Goal: Communication & Community: Participate in discussion

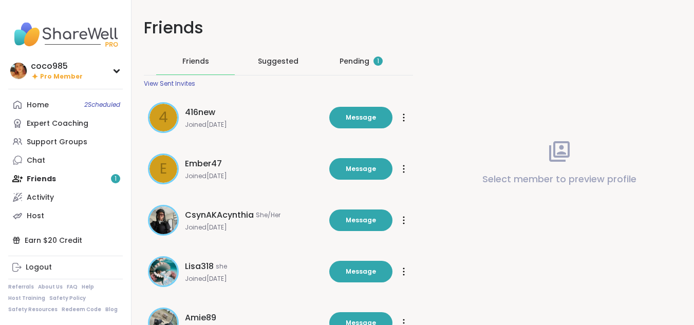
click at [363, 65] on div "Pending 1" at bounding box center [360, 61] width 43 height 10
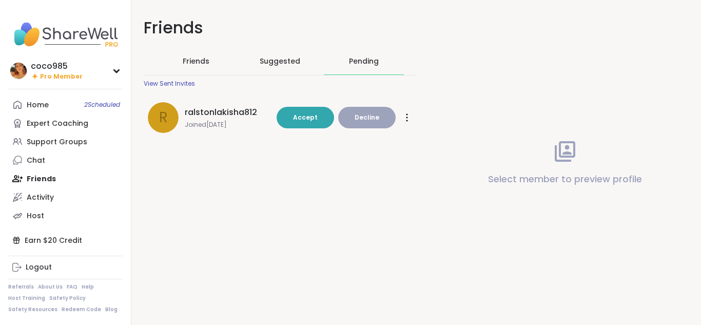
click at [309, 120] on span "Accept" at bounding box center [305, 117] width 25 height 9
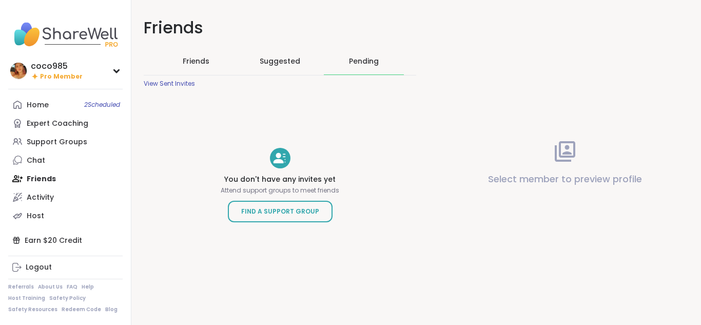
click at [106, 110] on link "Home 2 Scheduled" at bounding box center [65, 105] width 114 height 18
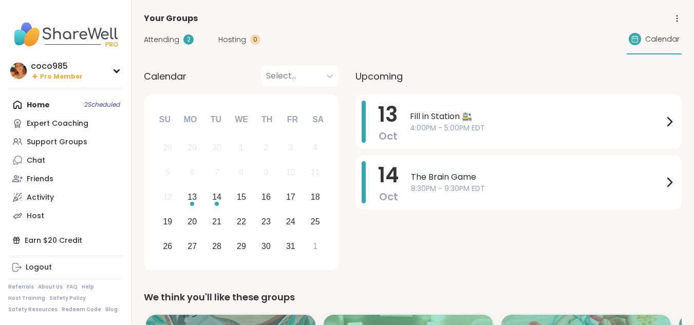
click at [176, 43] on span "Attending" at bounding box center [161, 39] width 35 height 11
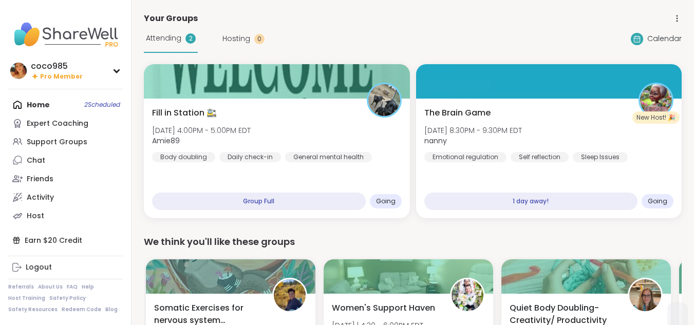
click at [321, 152] on div "General mental health" at bounding box center [328, 157] width 87 height 10
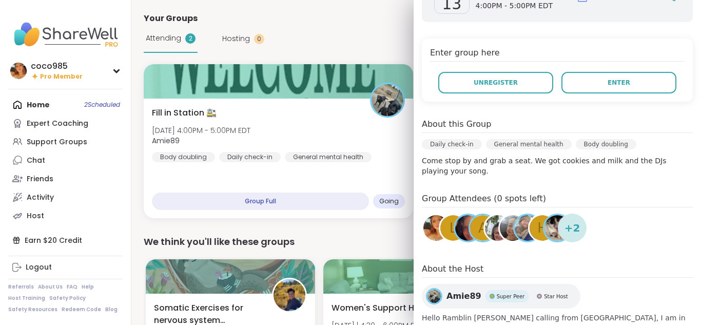
scroll to position [178, 0]
click at [621, 76] on button "Enter" at bounding box center [619, 83] width 115 height 22
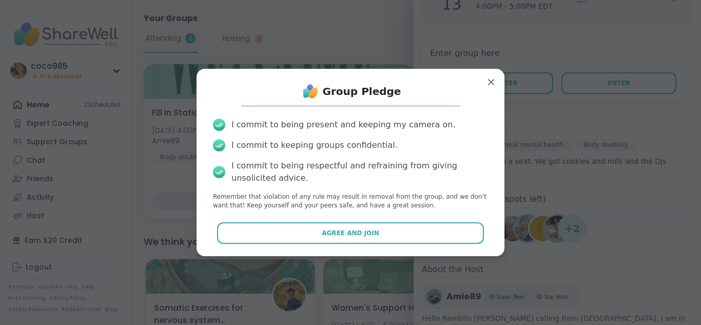
click at [464, 228] on button "Agree and Join" at bounding box center [351, 233] width 268 height 22
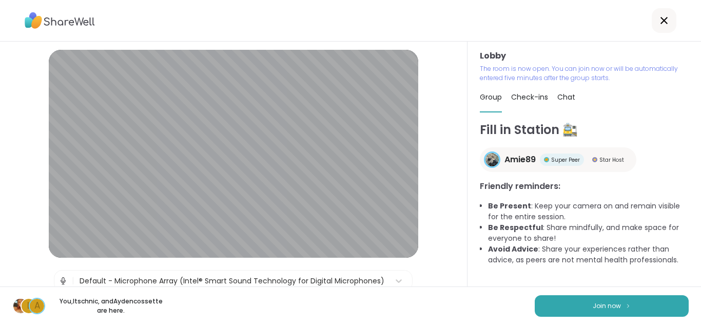
click at [598, 298] on button "Join now" at bounding box center [612, 306] width 154 height 22
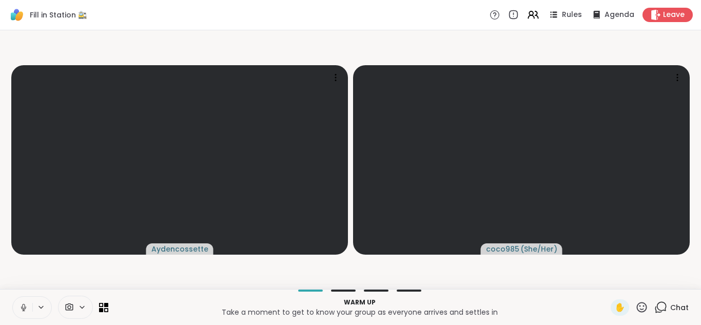
click at [23, 310] on icon at bounding box center [23, 307] width 9 height 9
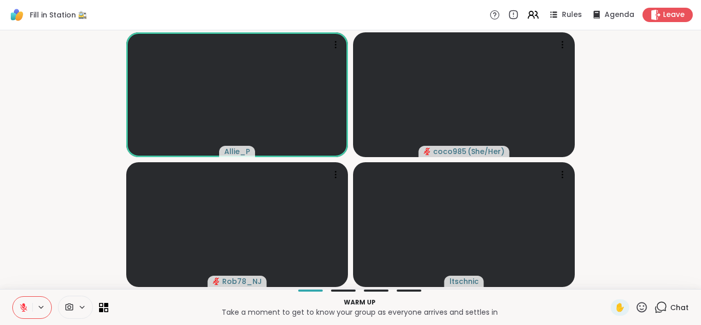
click at [20, 308] on icon at bounding box center [23, 307] width 9 height 9
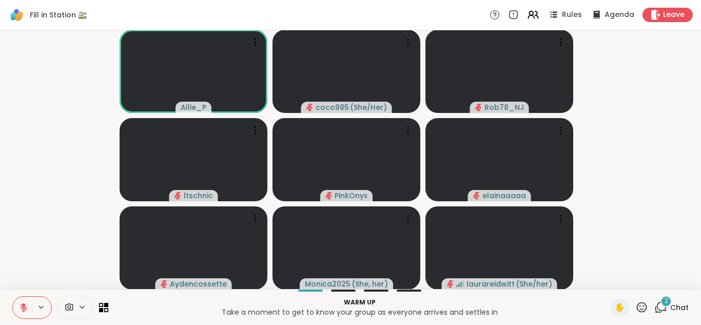
click at [23, 308] on icon at bounding box center [23, 307] width 7 height 7
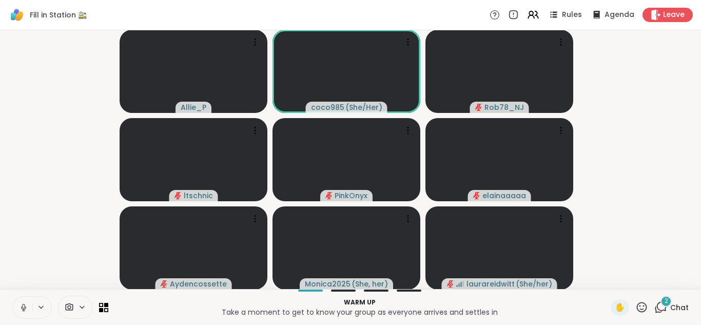
click at [23, 308] on icon at bounding box center [23, 307] width 9 height 9
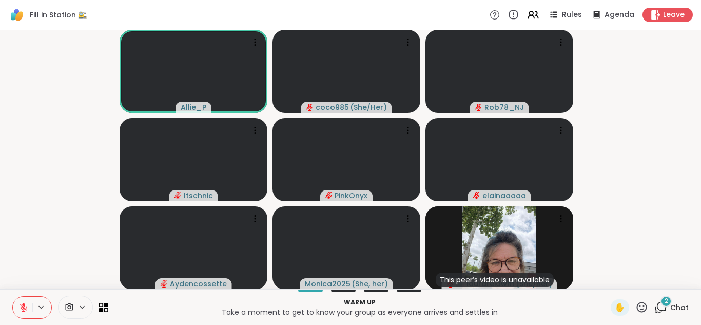
click at [23, 308] on icon at bounding box center [23, 307] width 7 height 7
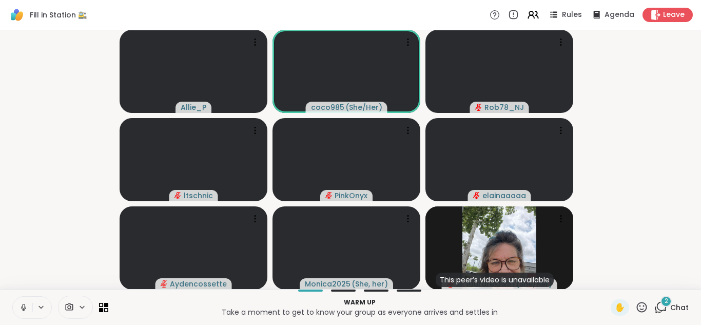
click at [23, 308] on icon at bounding box center [23, 307] width 9 height 9
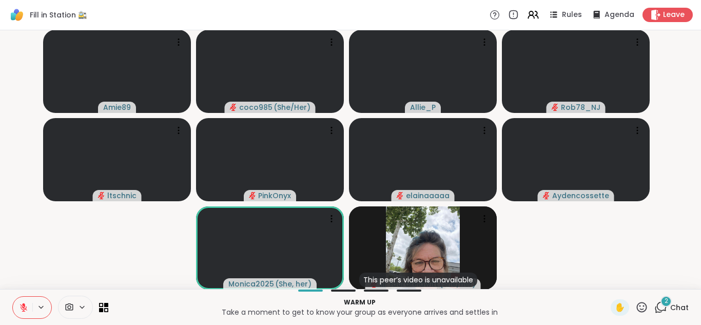
click at [23, 308] on icon at bounding box center [23, 307] width 7 height 7
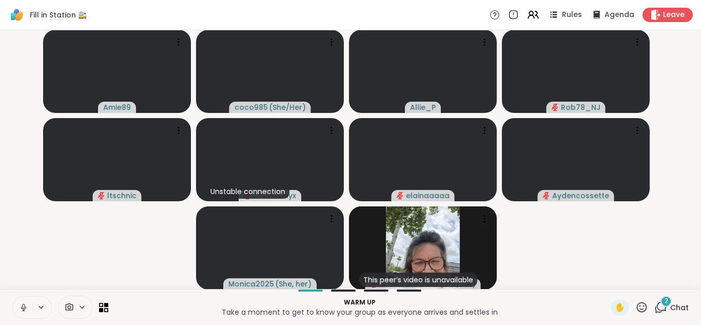
click at [23, 308] on icon at bounding box center [23, 307] width 9 height 9
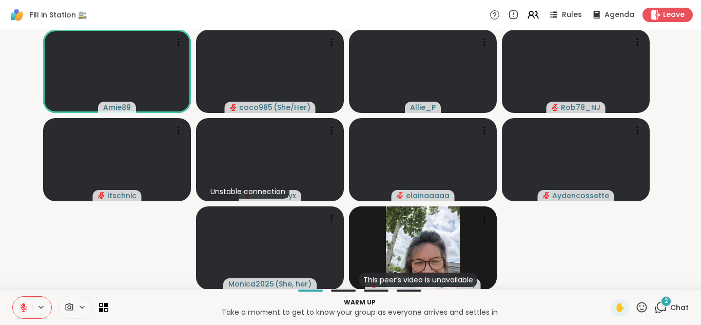
click at [23, 308] on icon at bounding box center [23, 307] width 7 height 7
click at [23, 308] on icon at bounding box center [23, 307] width 9 height 9
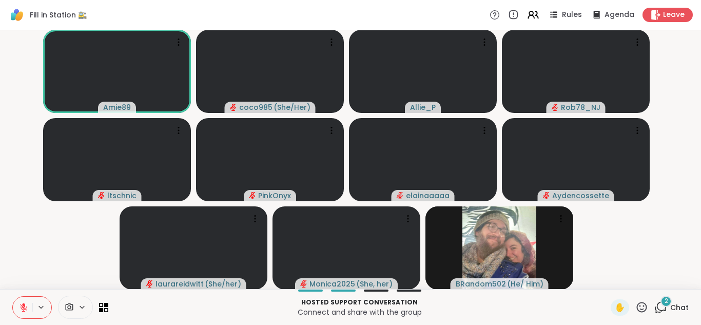
click at [27, 303] on icon at bounding box center [23, 307] width 9 height 9
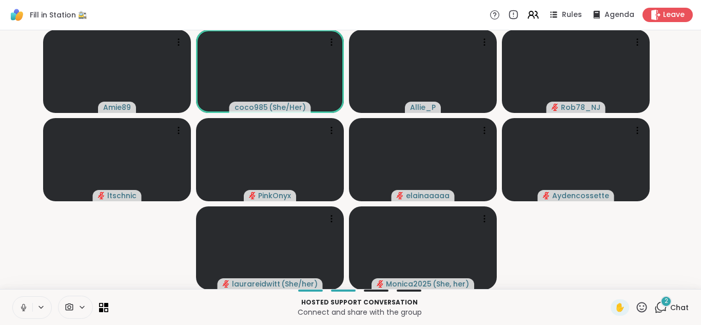
click at [20, 309] on icon at bounding box center [23, 307] width 9 height 9
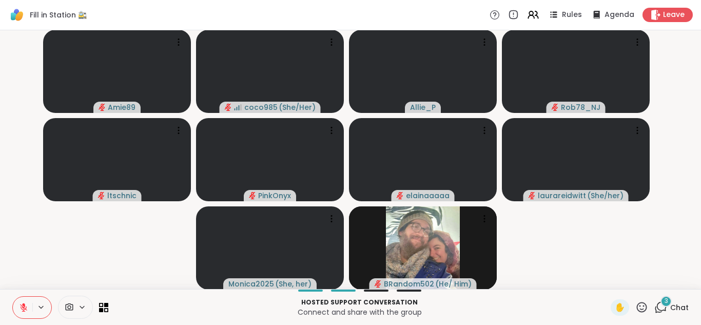
click at [25, 303] on icon at bounding box center [23, 307] width 9 height 9
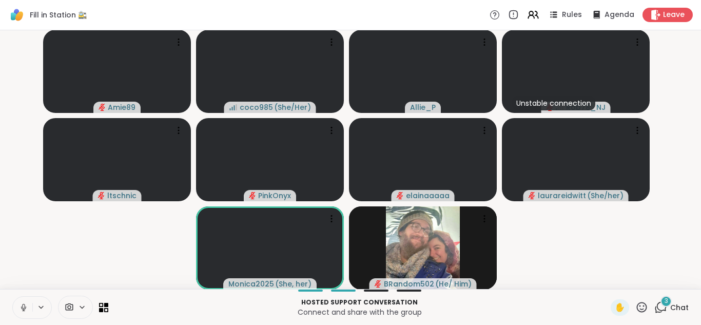
click at [25, 303] on icon at bounding box center [23, 307] width 9 height 9
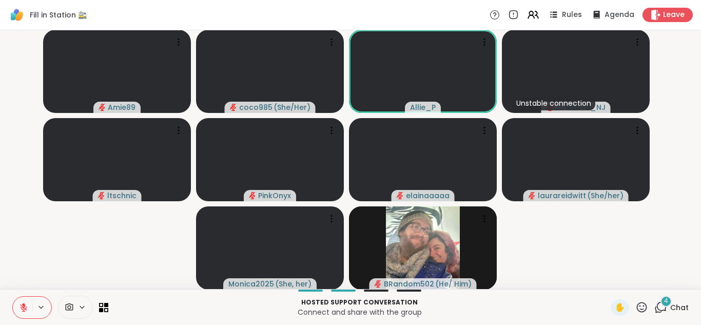
click at [674, 310] on span "Chat" at bounding box center [680, 307] width 18 height 10
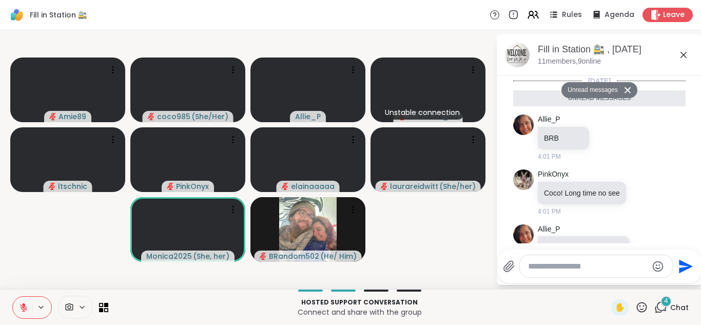
scroll to position [138, 0]
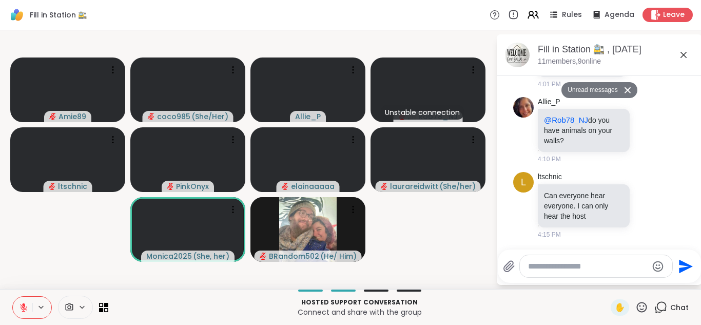
drag, startPoint x: 625, startPoint y: 275, endPoint x: 607, endPoint y: 274, distance: 17.5
click at [607, 274] on div at bounding box center [596, 266] width 152 height 22
click at [580, 270] on textarea "Type your message" at bounding box center [588, 266] width 120 height 10
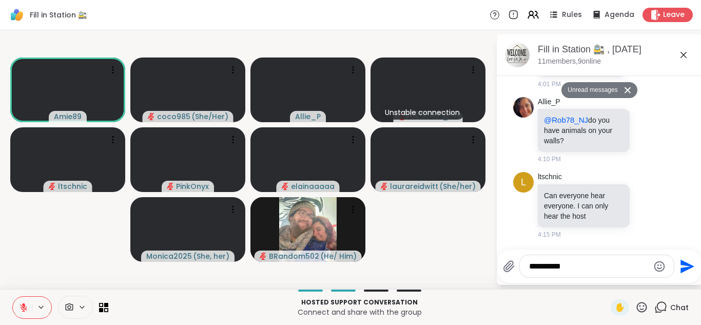
type textarea "**********"
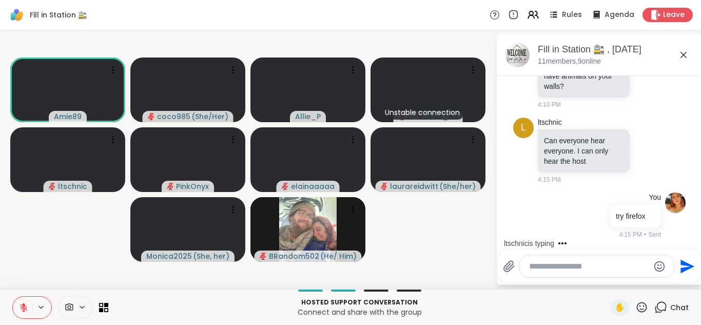
scroll to position [233, 0]
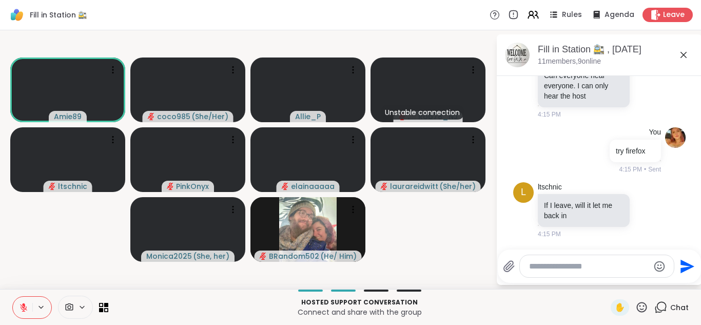
click at [28, 303] on button at bounding box center [23, 308] width 20 height 22
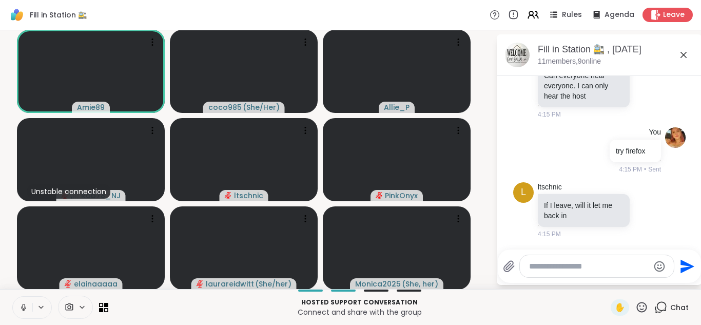
click at [25, 306] on icon at bounding box center [23, 307] width 9 height 9
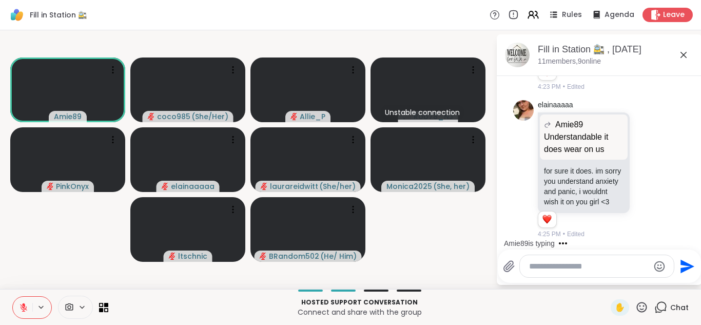
scroll to position [1753, 0]
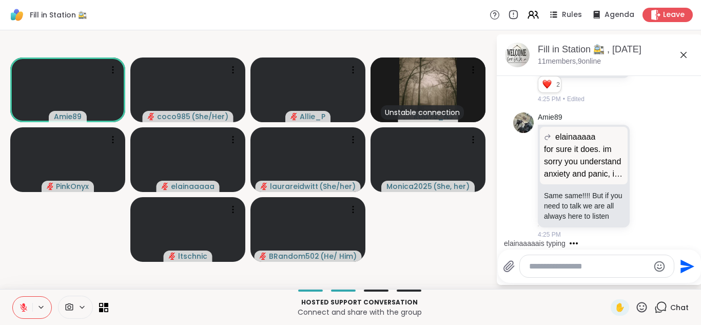
click at [643, 15] on div "Leave" at bounding box center [668, 15] width 50 height 14
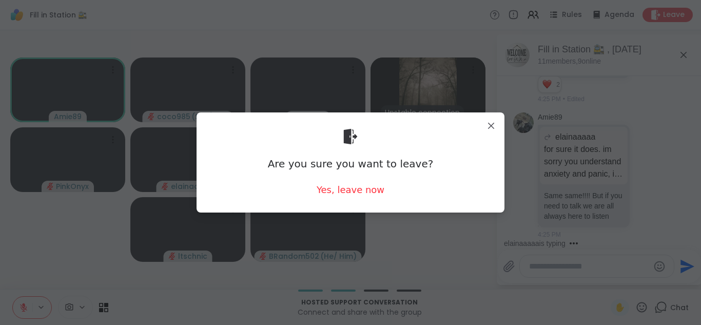
click at [349, 194] on div "Yes, leave now" at bounding box center [351, 189] width 68 height 13
